Goal: Information Seeking & Learning: Check status

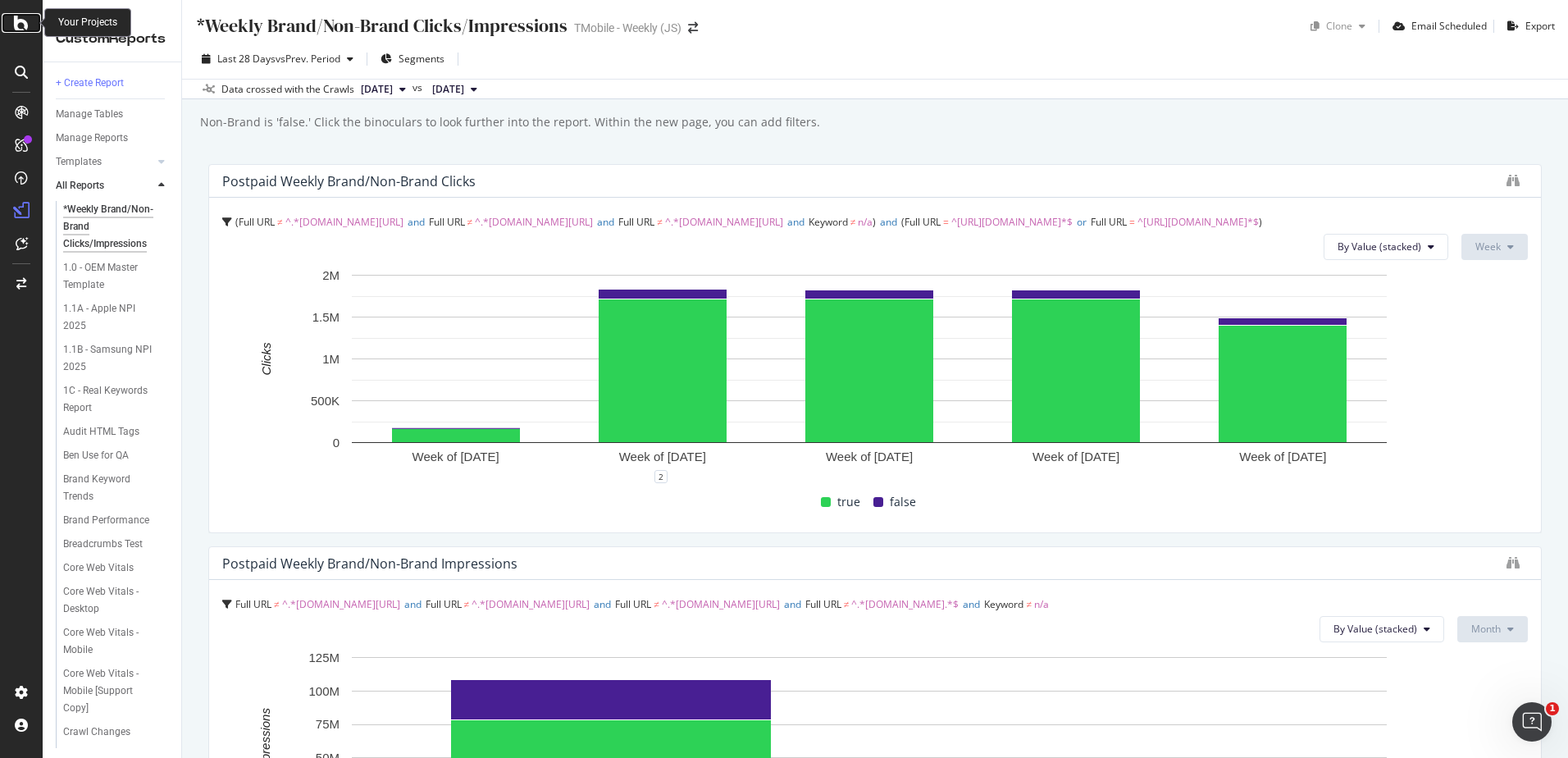
click at [22, 28] on icon at bounding box center [21, 22] width 15 height 20
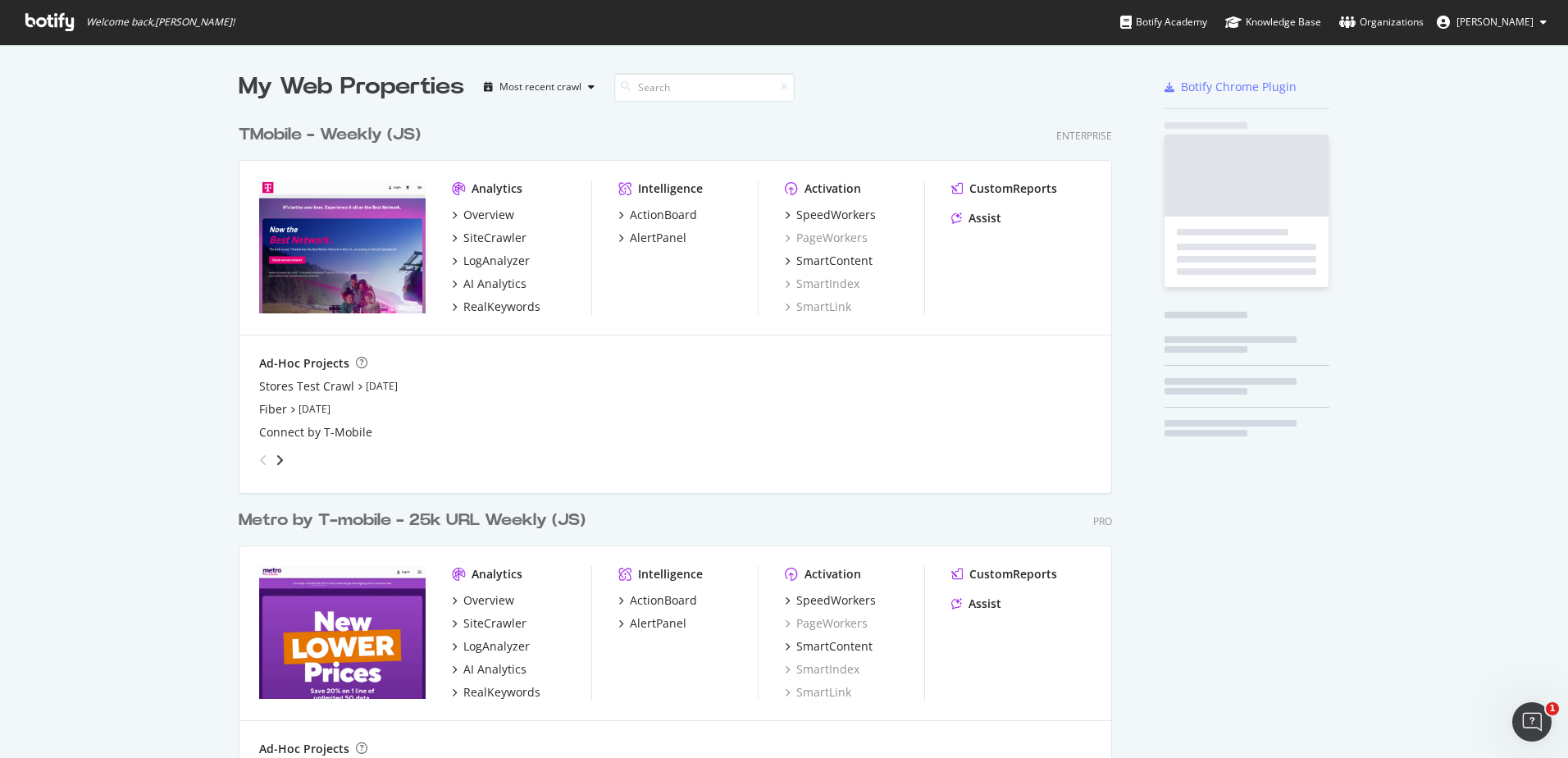
scroll to position [759, 874]
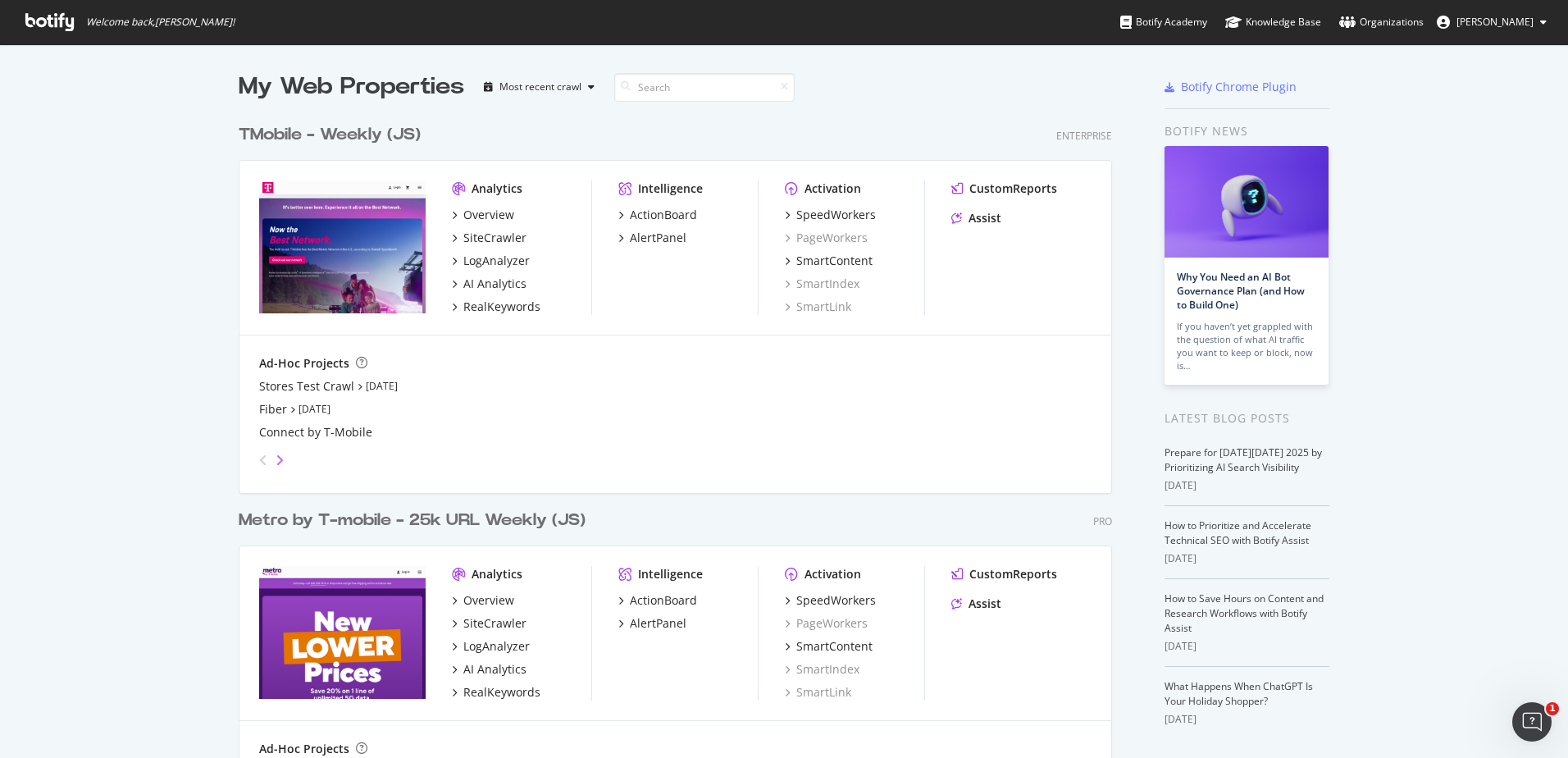
click at [275, 461] on icon "angle-right" at bounding box center [279, 460] width 8 height 13
click at [259, 466] on icon "angle-left" at bounding box center [263, 460] width 8 height 13
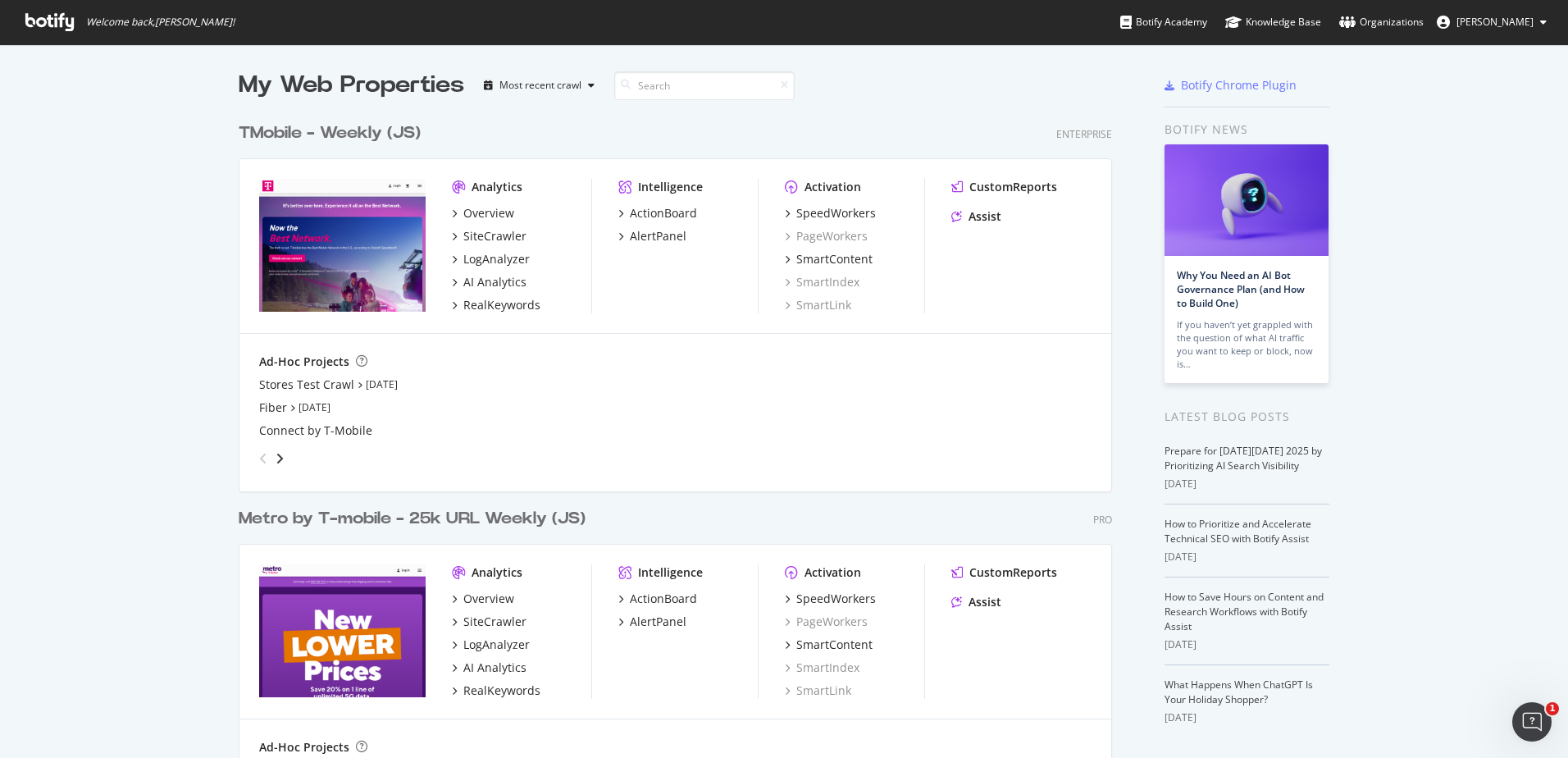
scroll to position [0, 0]
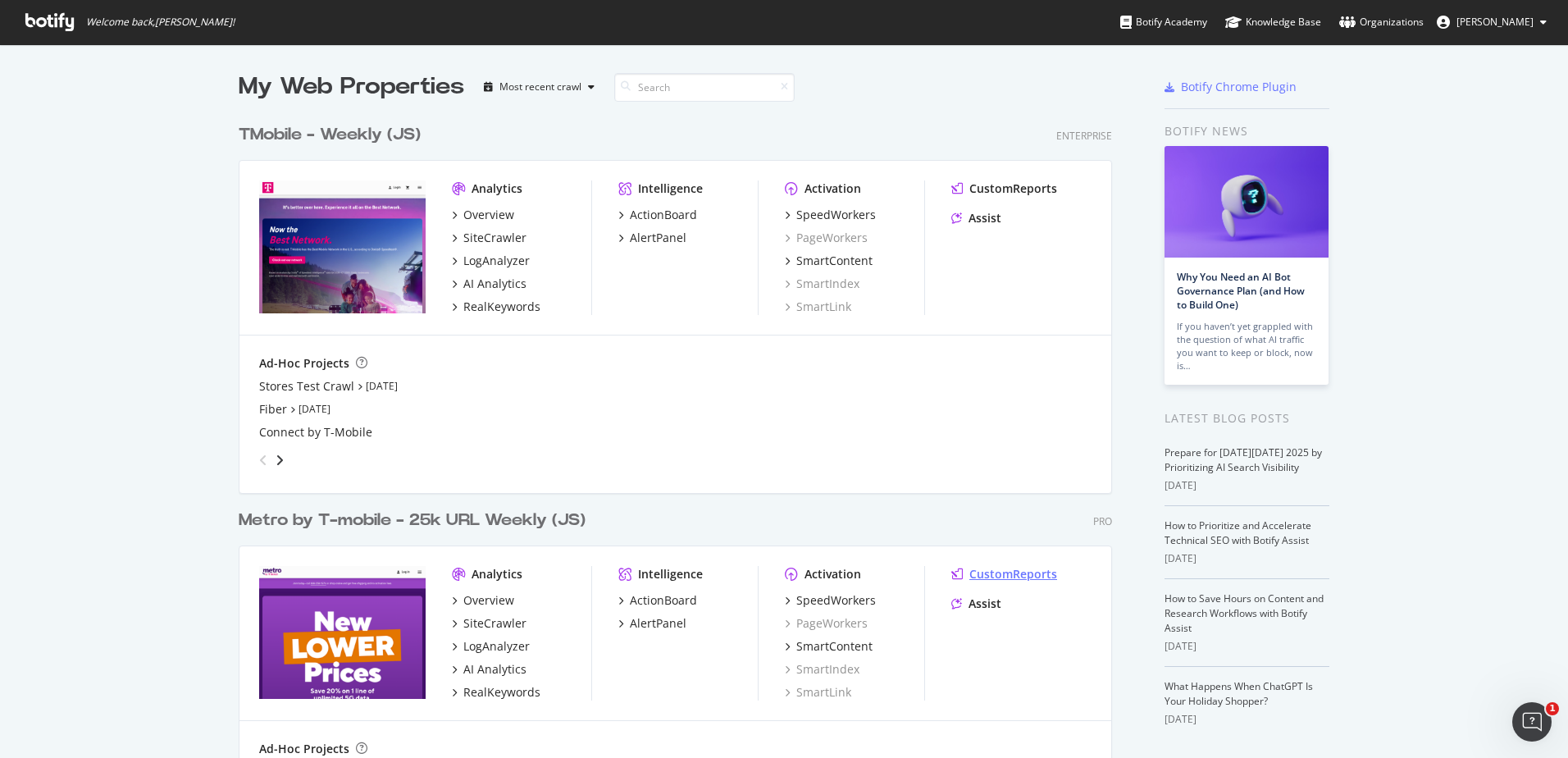
click at [1023, 573] on div "CustomReports" at bounding box center [1013, 574] width 87 height 17
click at [1409, 141] on div "My Web Properties Most recent crawl TMobile - Weekly (JS) Enterprise Analytics …" at bounding box center [784, 472] width 1568 height 857
click at [452, 218] on icon "grid" at bounding box center [454, 215] width 5 height 8
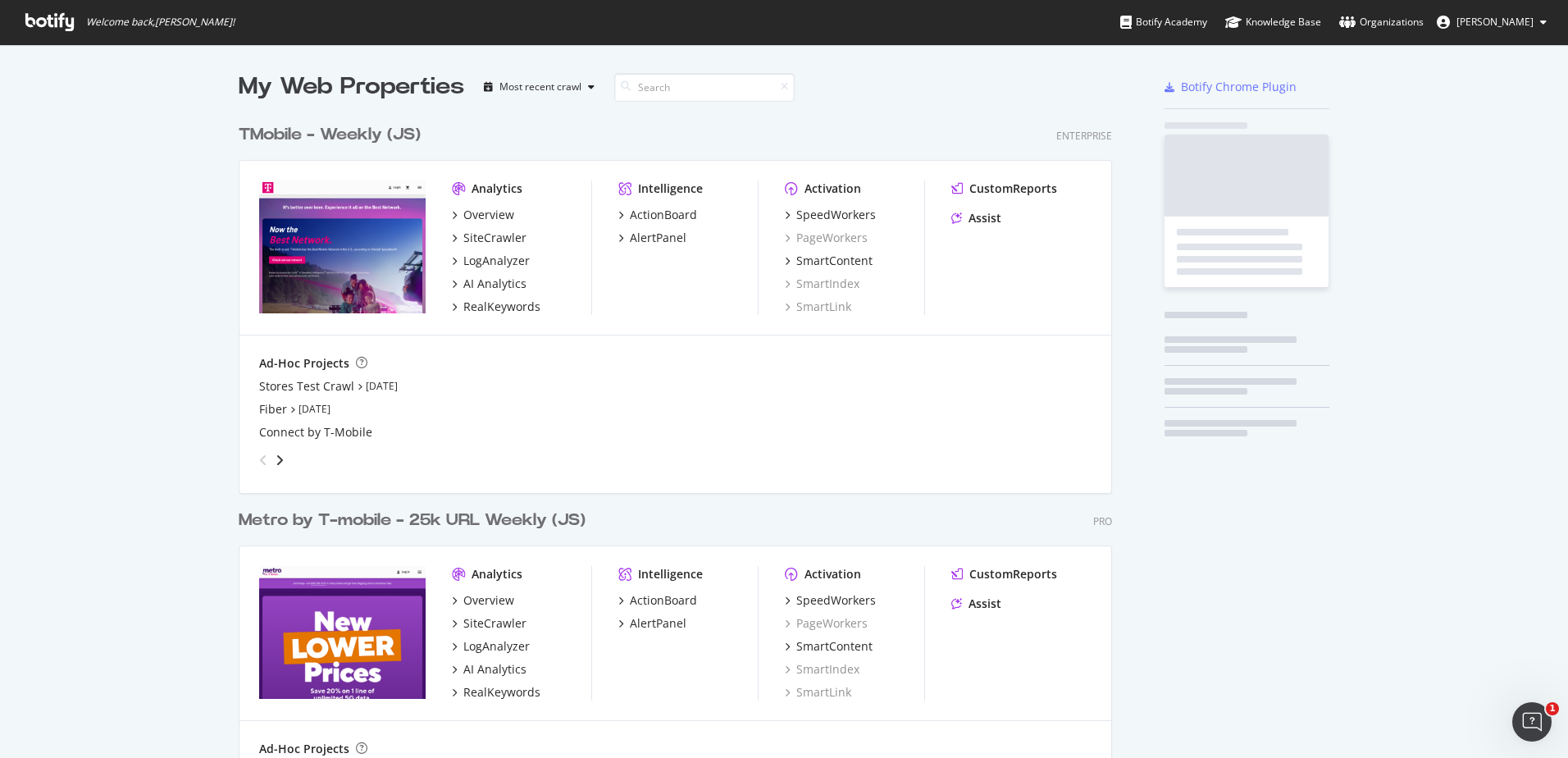
scroll to position [746, 1544]
